Goal: Communication & Community: Answer question/provide support

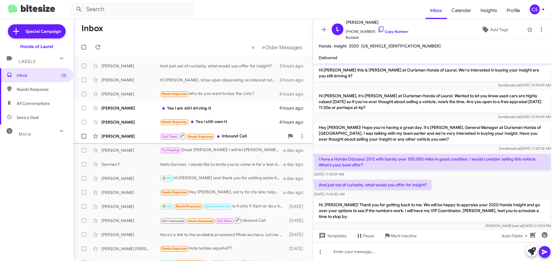
scroll to position [10, 0]
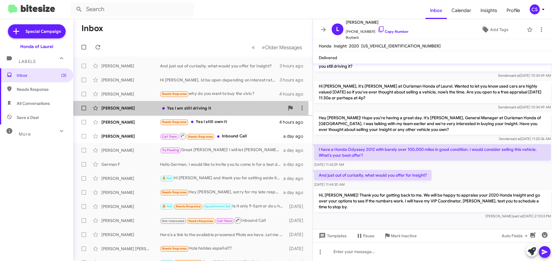
click at [112, 109] on div "[PERSON_NAME]" at bounding box center [130, 108] width 59 height 6
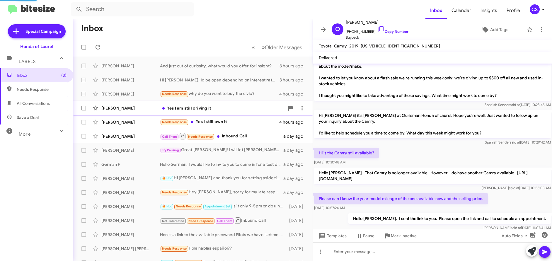
scroll to position [109, 0]
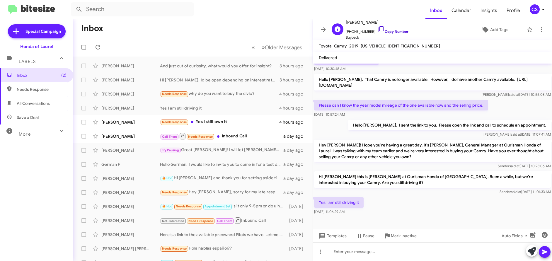
click at [396, 31] on link "Copy Number" at bounding box center [392, 31] width 31 height 4
click at [393, 32] on link "Copy Number" at bounding box center [392, 31] width 31 height 4
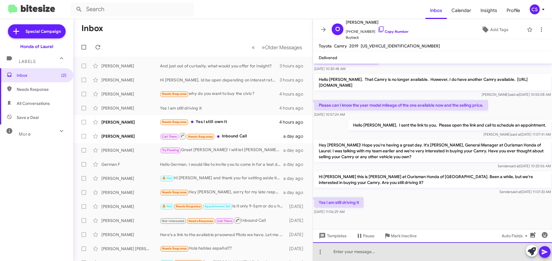
click at [342, 254] on div at bounding box center [432, 251] width 239 height 19
click at [451, 254] on div "Hello [PERSON_NAME]. Would you consider selling or trading your" at bounding box center [432, 251] width 239 height 19
click at [444, 253] on div "Hello [PERSON_NAME]. Would you consider selling or trading your Toyota Camry?" at bounding box center [432, 251] width 239 height 19
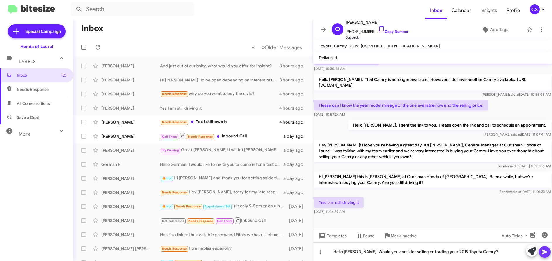
click at [545, 249] on icon at bounding box center [544, 251] width 7 height 7
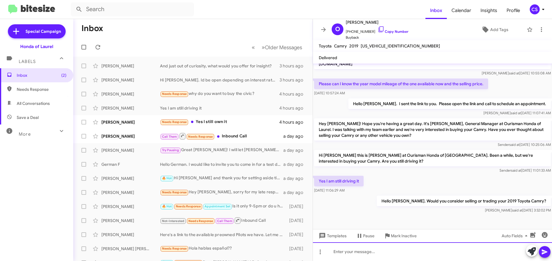
scroll to position [130, 0]
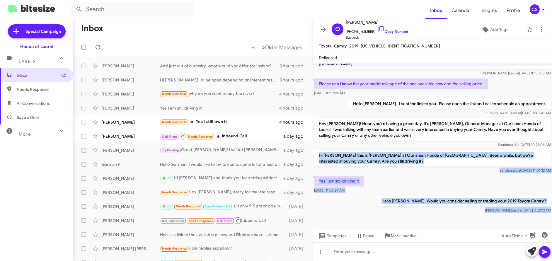
drag, startPoint x: 319, startPoint y: 155, endPoint x: 534, endPoint y: 227, distance: 226.9
click at [534, 227] on cdk-virtual-scroll-viewport "Hi [PERSON_NAME] it's [PERSON_NAME], General Manager at Ourisman Honda of Laure…" at bounding box center [432, 146] width 239 height 165
copy div "Hi [PERSON_NAME] this is [PERSON_NAME] at Ourisman Honda of [GEOGRAPHIC_DATA]. …"
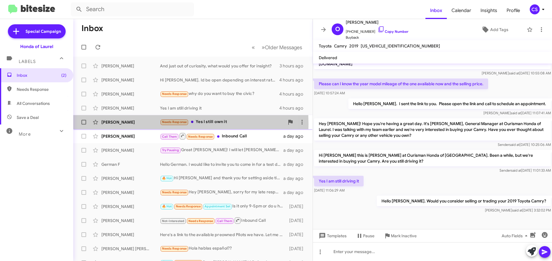
click at [117, 124] on div "[PERSON_NAME]" at bounding box center [130, 122] width 59 height 6
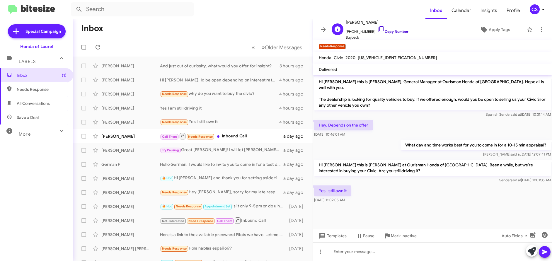
click at [391, 32] on link "Copy Number" at bounding box center [392, 31] width 31 height 4
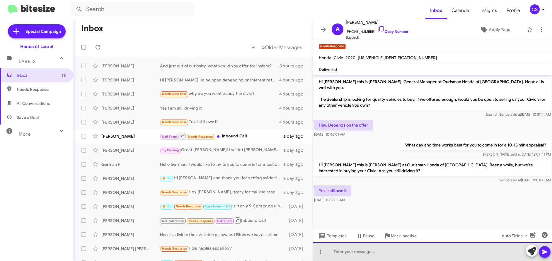
click at [341, 251] on div at bounding box center [432, 251] width 239 height 19
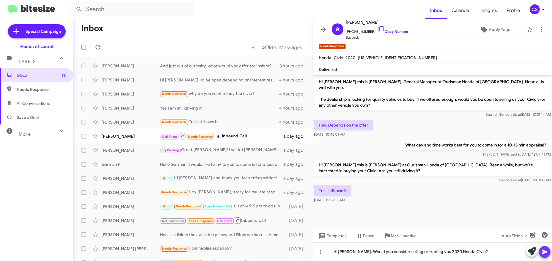
click at [547, 250] on icon at bounding box center [544, 251] width 7 height 7
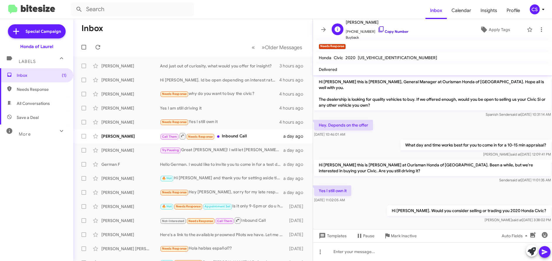
click at [388, 32] on link "Copy Number" at bounding box center [392, 31] width 31 height 4
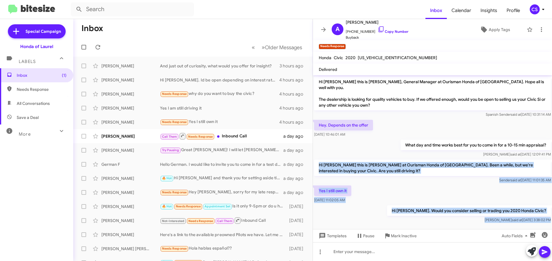
drag, startPoint x: 319, startPoint y: 160, endPoint x: 484, endPoint y: 226, distance: 177.9
click at [484, 226] on cdk-virtual-scroll-viewport "Hi [PERSON_NAME] this is [PERSON_NAME], General Manager at Ourisman Honda of [G…" at bounding box center [432, 152] width 239 height 154
copy div "Hi [PERSON_NAME] this is [PERSON_NAME] at Ourisman Honda of [GEOGRAPHIC_DATA]. …"
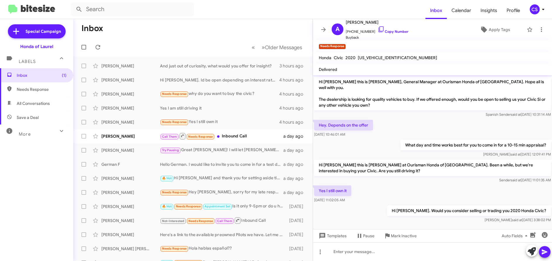
click at [368, 9] on form at bounding box center [248, 9] width 354 height 14
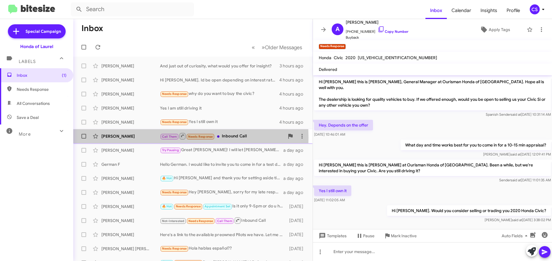
click at [119, 137] on div "[PERSON_NAME]" at bounding box center [130, 136] width 59 height 6
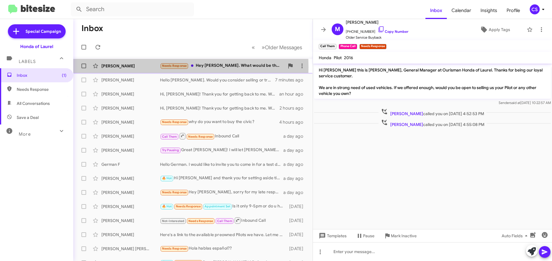
click at [113, 67] on div "[PERSON_NAME]" at bounding box center [130, 66] width 59 height 6
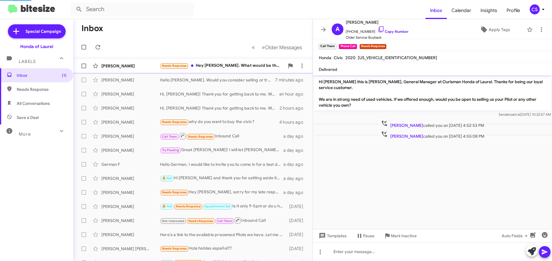
scroll to position [19, 0]
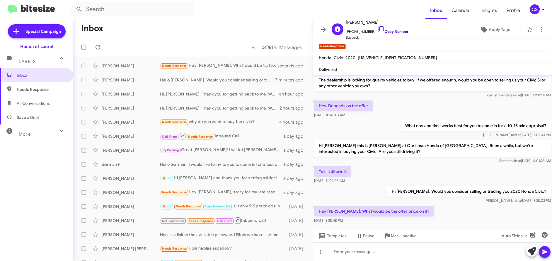
click at [394, 32] on link "Copy Number" at bounding box center [392, 31] width 31 height 4
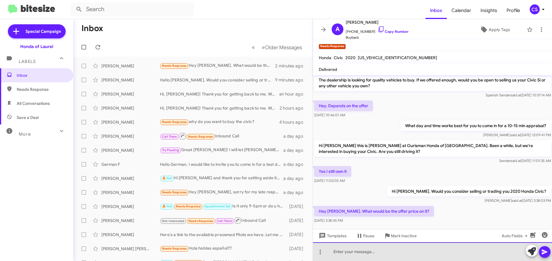
click at [344, 249] on div at bounding box center [432, 251] width 239 height 19
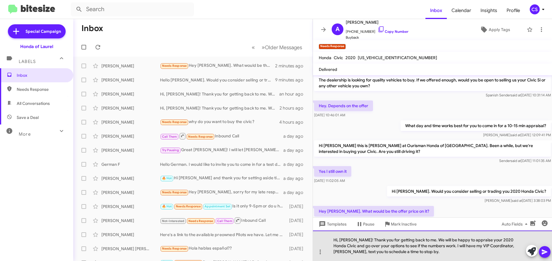
click at [339, 243] on div "Hi, [PERSON_NAME]! Thank you for getting back to me. We will be happy to apprai…" at bounding box center [432, 245] width 239 height 30
click at [338, 238] on div "Hi, [PERSON_NAME]! Thank you for getting back to me. We will be happy to apprai…" at bounding box center [432, 245] width 239 height 30
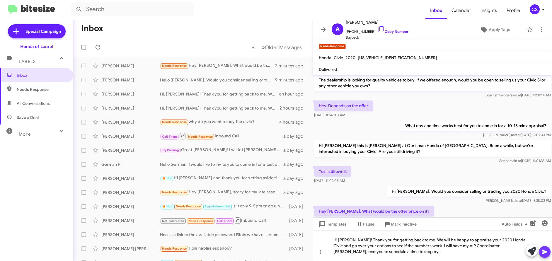
click at [544, 253] on icon at bounding box center [544, 251] width 6 height 5
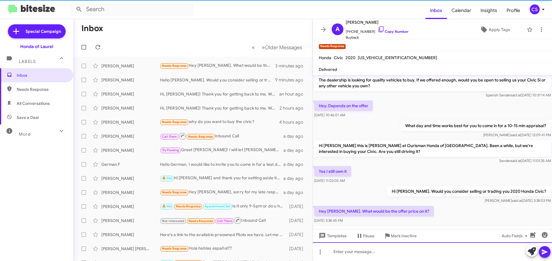
scroll to position [52, 0]
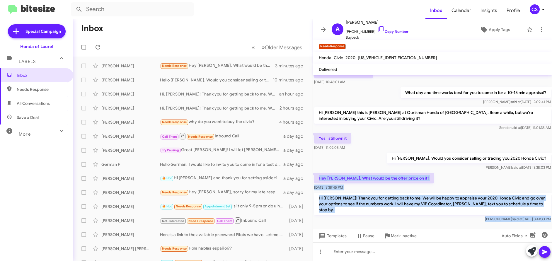
drag, startPoint x: 319, startPoint y: 172, endPoint x: 430, endPoint y: 220, distance: 121.1
click at [441, 222] on cdk-virtual-scroll-viewport "Hi [PERSON_NAME] this is [PERSON_NAME], General Manager at Ourisman Honda of [G…" at bounding box center [432, 152] width 239 height 154
copy div "Hey [PERSON_NAME]. What would be the offer price on it? [DATE] 3:38:45 PM Hi [P…"
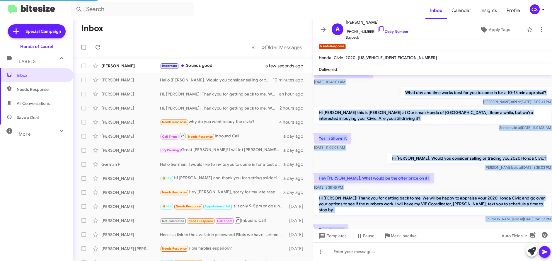
scroll to position [74, 0]
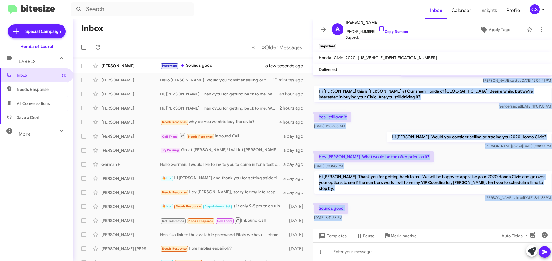
click at [391, 195] on div "Hi [PERSON_NAME]! Thank you for getting back to me. We will be happy to apprais…" at bounding box center [432, 186] width 239 height 32
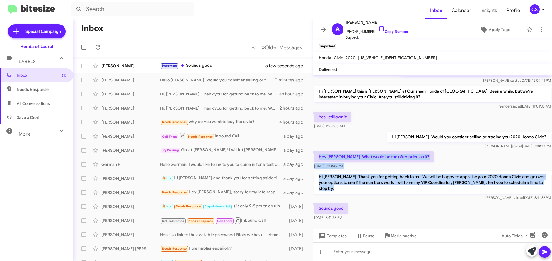
drag, startPoint x: 319, startPoint y: 151, endPoint x: 351, endPoint y: 195, distance: 54.4
click at [351, 195] on div "Hi [PERSON_NAME] this is [PERSON_NAME], General Manager at Ourisman Honda of [G…" at bounding box center [432, 111] width 239 height 220
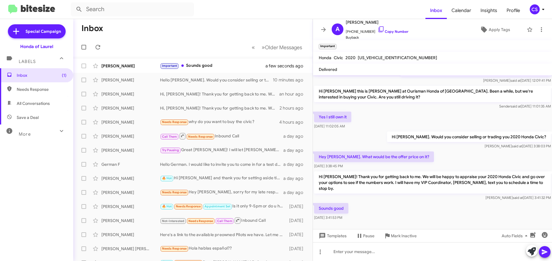
click at [380, 203] on div "Sounds good [DATE] 3:41:53 PM" at bounding box center [432, 212] width 239 height 20
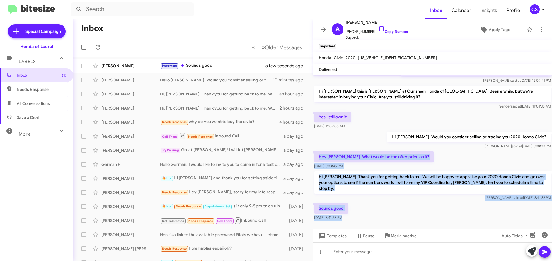
drag, startPoint x: 319, startPoint y: 151, endPoint x: 373, endPoint y: 219, distance: 86.9
click at [373, 219] on cdk-virtual-scroll-viewport "Hi [PERSON_NAME] this is [PERSON_NAME], General Manager at Ourisman Honda of [G…" at bounding box center [432, 152] width 239 height 154
copy div "Hey [PERSON_NAME]. What would be the offer price on it? [DATE] 3:38:45 PM Hi [P…"
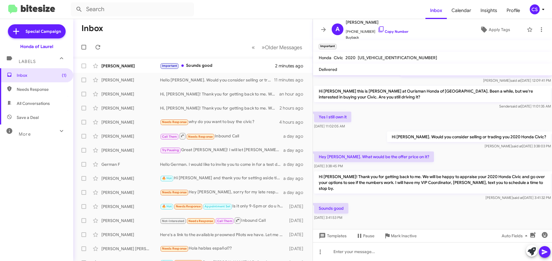
click at [242, 12] on form at bounding box center [248, 9] width 354 height 14
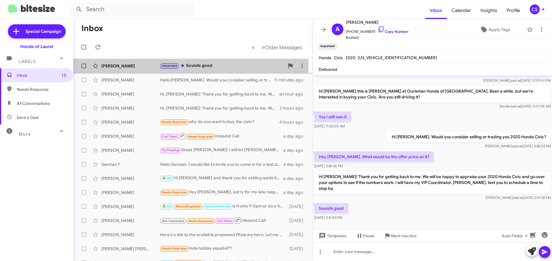
click at [117, 67] on div "[PERSON_NAME]" at bounding box center [130, 66] width 59 height 6
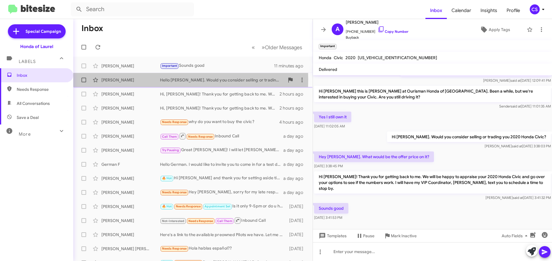
click at [118, 80] on div "[PERSON_NAME]" at bounding box center [130, 80] width 59 height 6
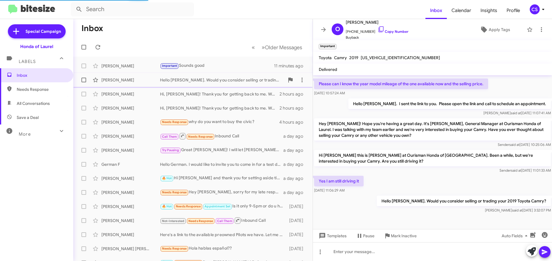
scroll to position [130, 0]
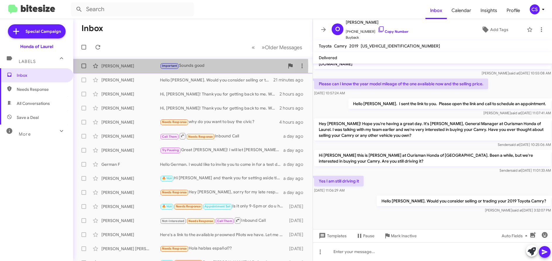
click at [116, 66] on div "[PERSON_NAME]" at bounding box center [130, 66] width 59 height 6
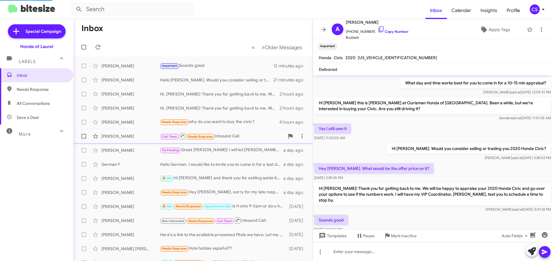
scroll to position [74, 0]
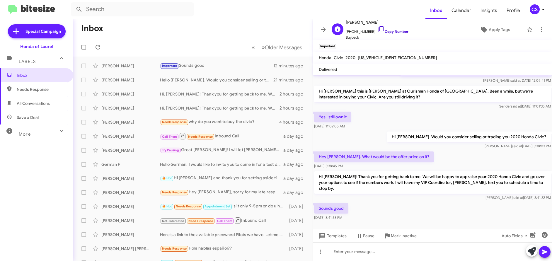
click at [393, 32] on link "Copy Number" at bounding box center [392, 31] width 31 height 4
click at [544, 8] on icon at bounding box center [542, 9] width 7 height 7
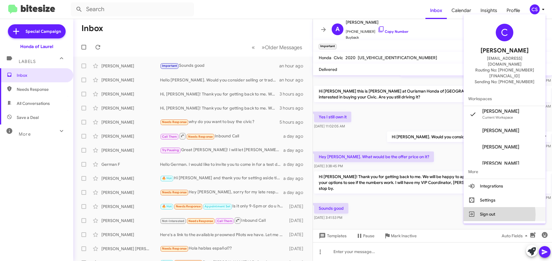
click at [499, 207] on button "Sign out" at bounding box center [504, 214] width 82 height 14
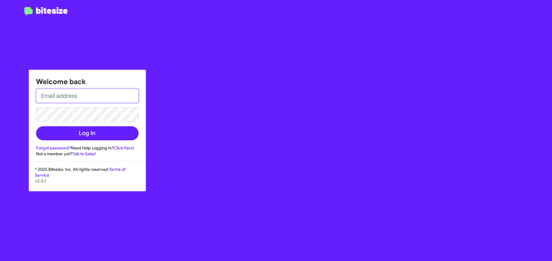
type input "[EMAIL_ADDRESS][DOMAIN_NAME]"
